Goal: Navigation & Orientation: Find specific page/section

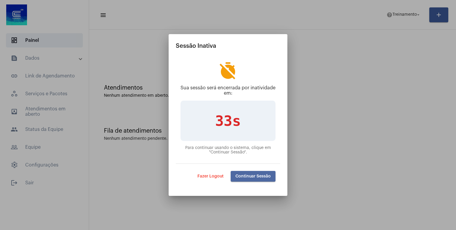
click at [258, 177] on span "Continuar Sessão" at bounding box center [252, 176] width 35 height 4
